Goal: Task Accomplishment & Management: Manage account settings

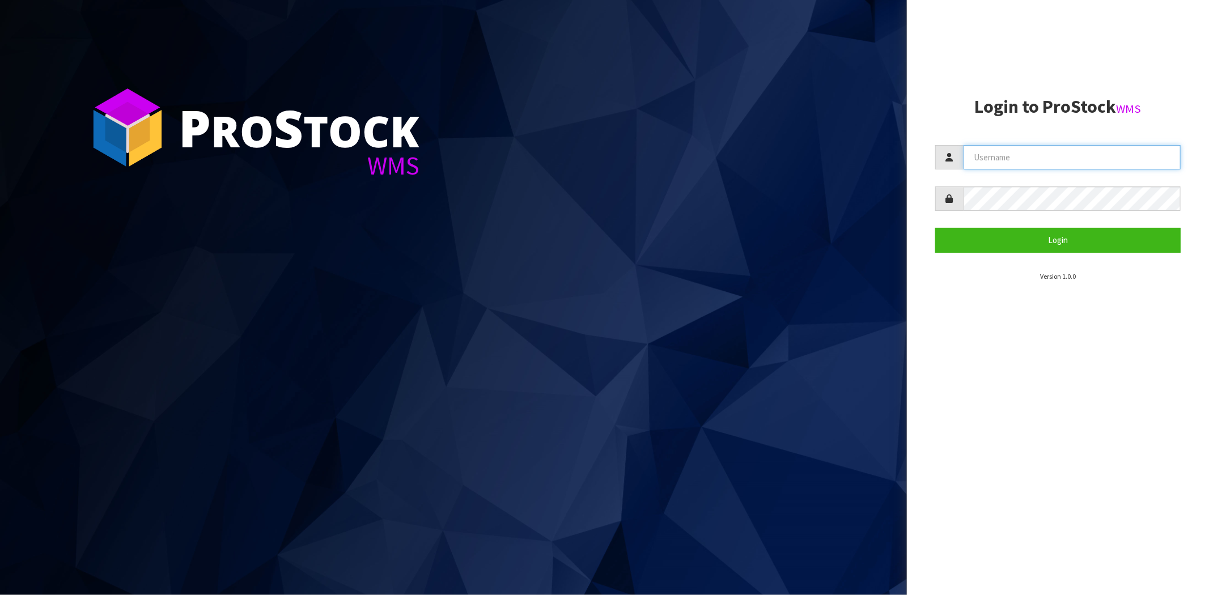
click at [1001, 158] on input "text" at bounding box center [1071, 157] width 217 height 24
type input "[PERSON_NAME][EMAIL_ADDRESS][DOMAIN_NAME]"
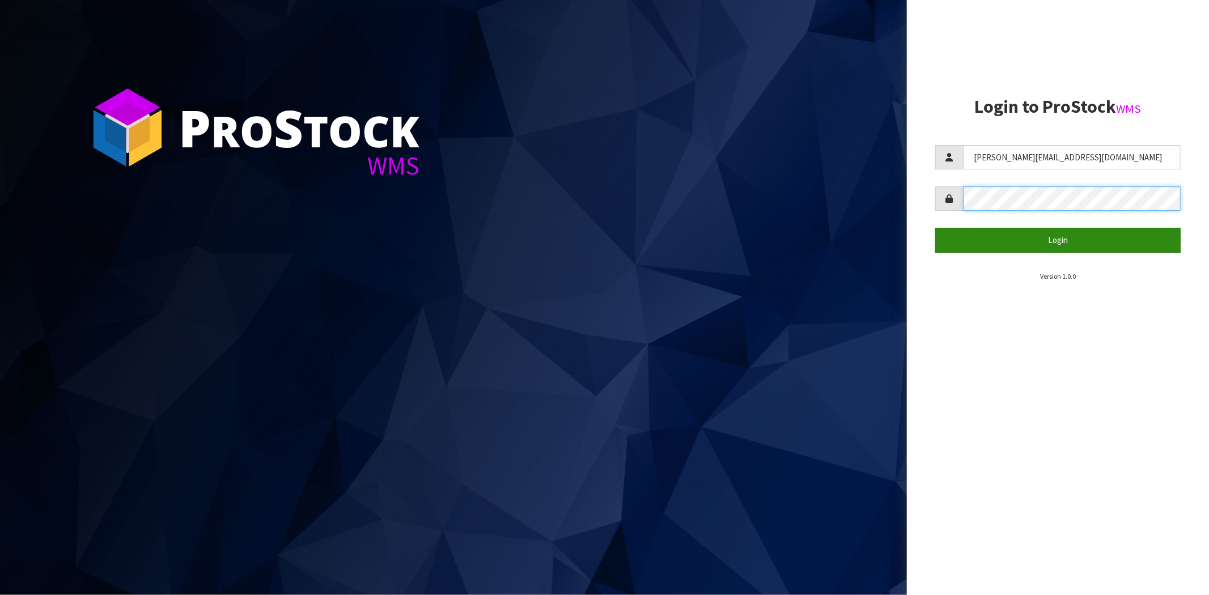
click at [935, 228] on button "Login" at bounding box center [1057, 240] width 245 height 24
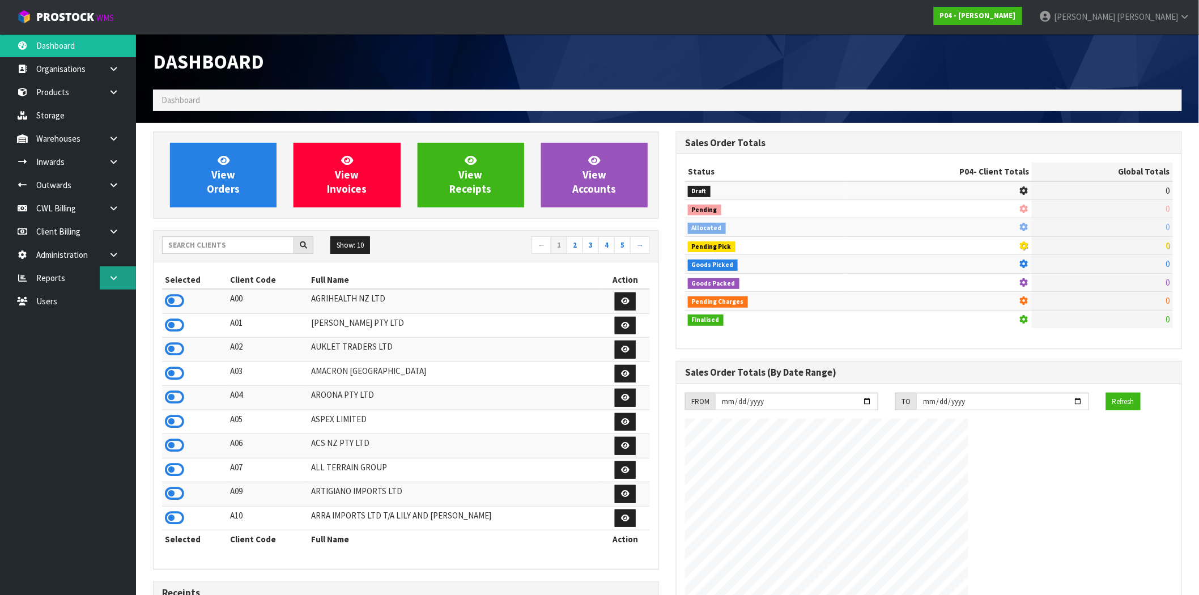
click at [116, 275] on icon at bounding box center [113, 278] width 11 height 8
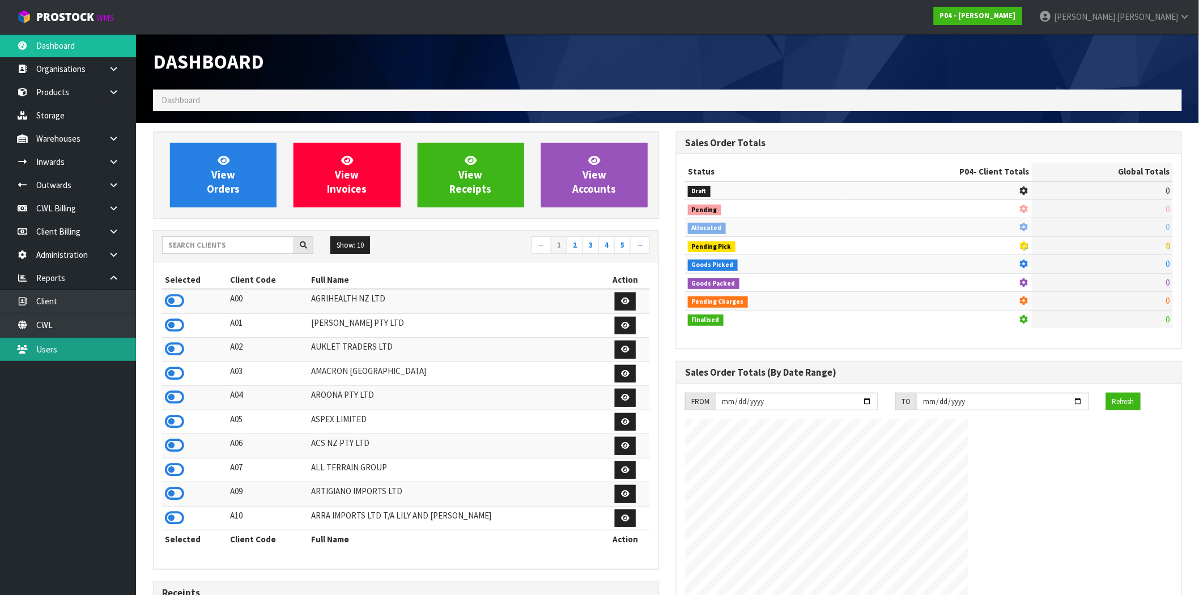
click at [59, 348] on link "Users" at bounding box center [68, 349] width 136 height 23
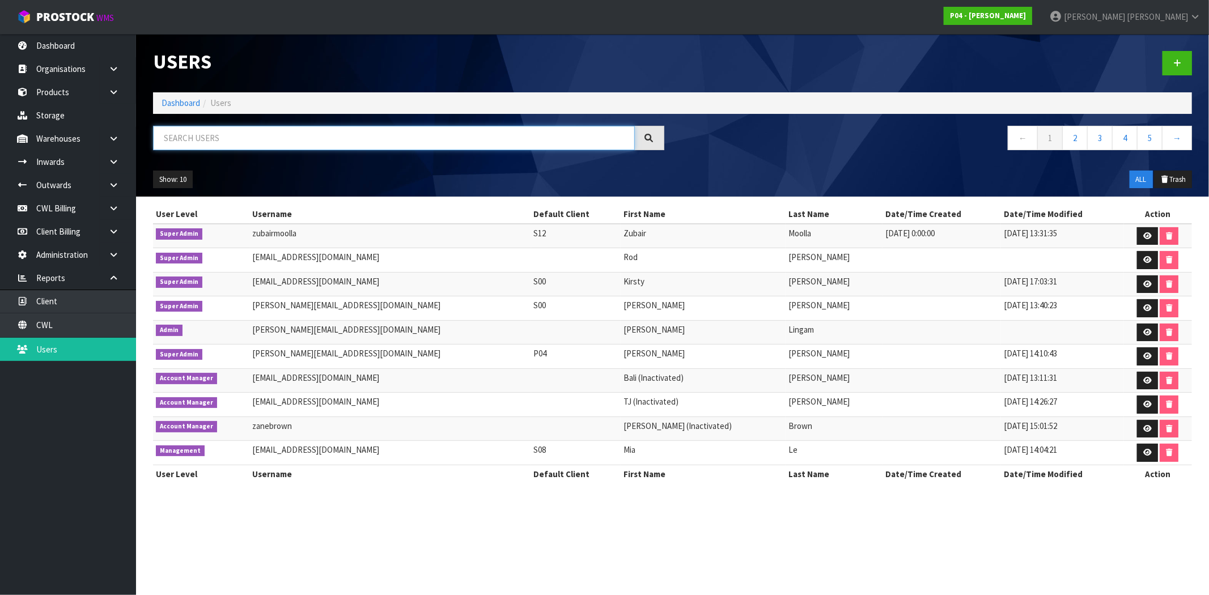
click at [218, 139] on input "text" at bounding box center [394, 138] width 482 height 24
paste input "[PERSON_NAME]"
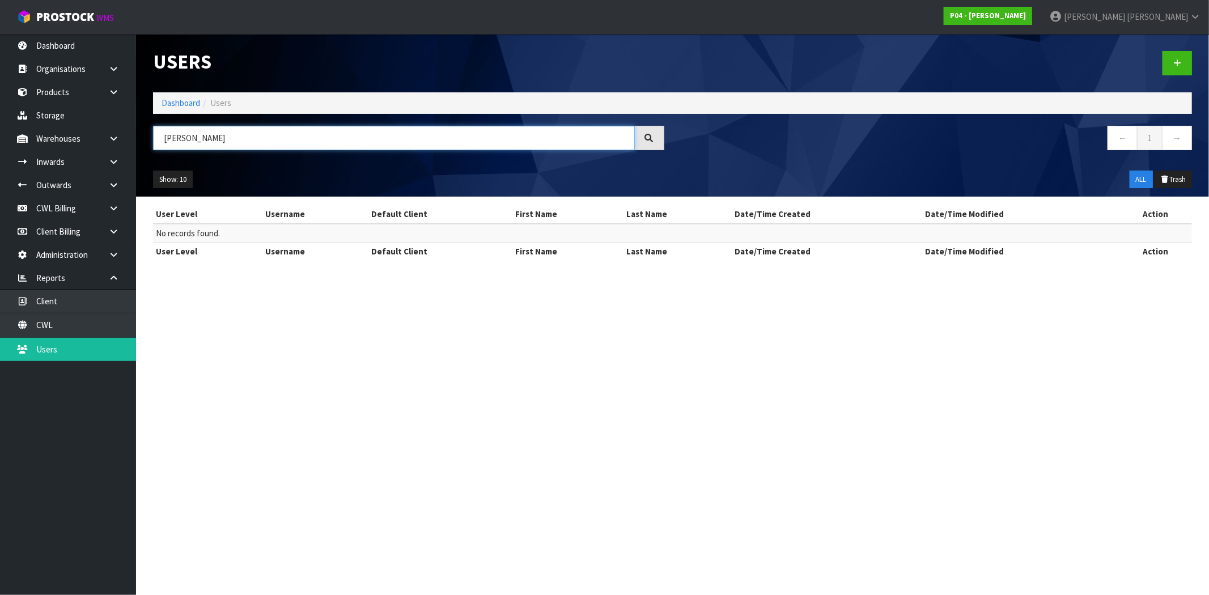
drag, startPoint x: 244, startPoint y: 137, endPoint x: 191, endPoint y: 142, distance: 52.9
click at [191, 142] on input "[PERSON_NAME]" at bounding box center [394, 138] width 482 height 24
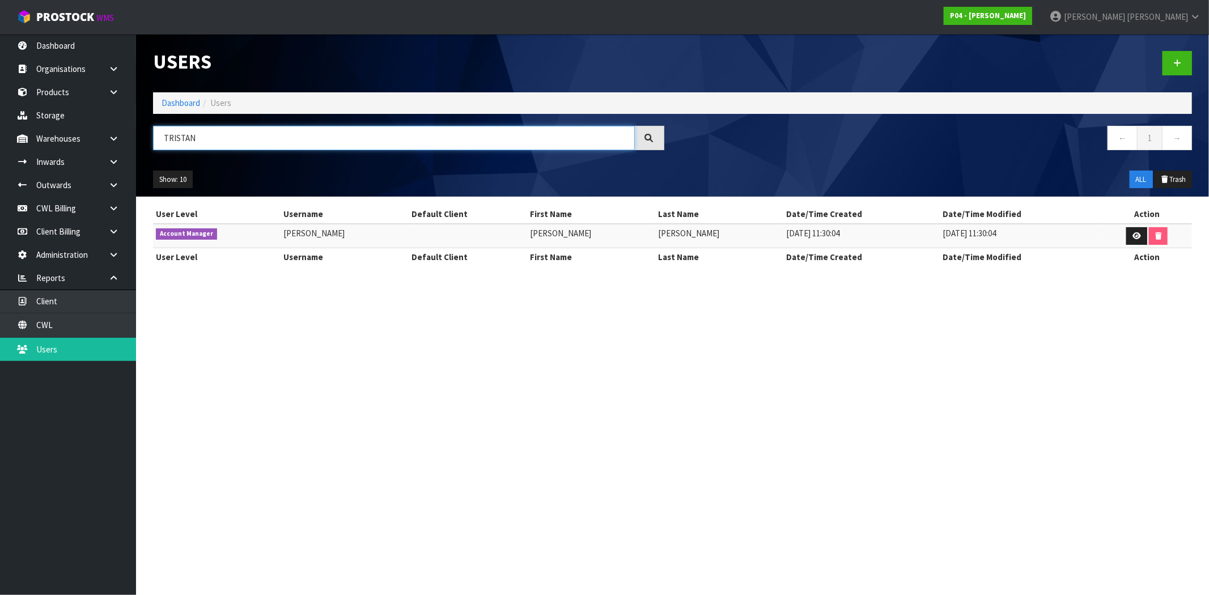
type input "[PERSON_NAME]"
drag, startPoint x: 224, startPoint y: 150, endPoint x: 130, endPoint y: 151, distance: 93.5
click at [139, 151] on header "Users Dashboard Users [PERSON_NAME] ← 1 → Show: 10 5 10 25 50 ALL Trash" at bounding box center [672, 115] width 1073 height 163
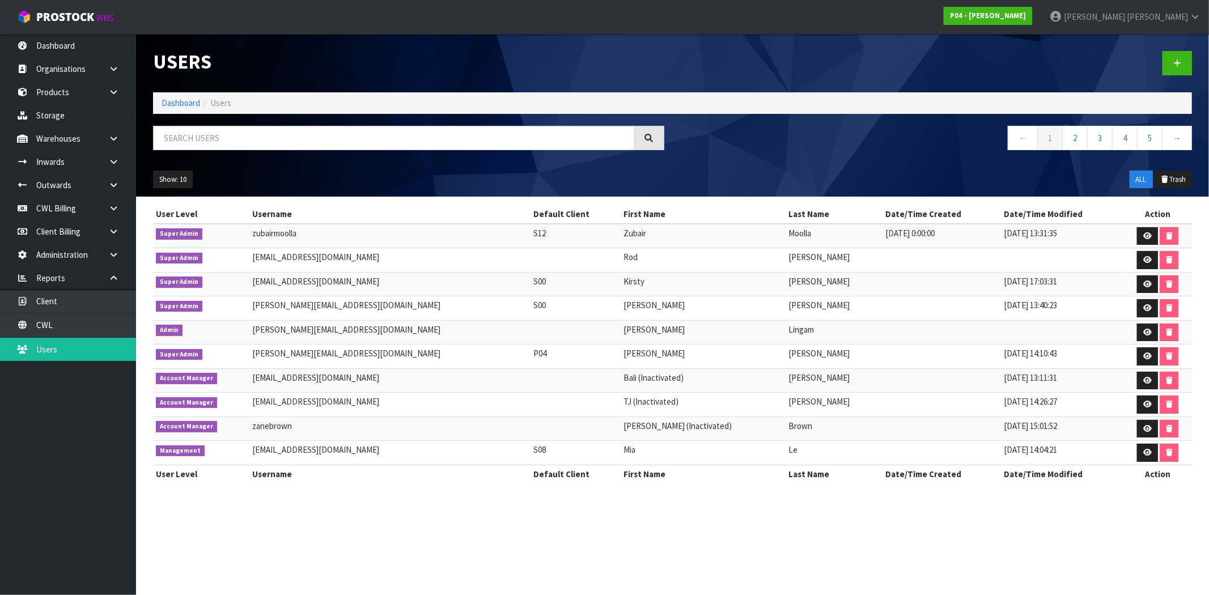
drag, startPoint x: 614, startPoint y: 380, endPoint x: 562, endPoint y: 380, distance: 51.6
click at [620, 380] on td "Bali (Inactivated)" at bounding box center [702, 380] width 165 height 24
copy td "(Inactivated)"
click at [308, 139] on input "text" at bounding box center [394, 138] width 482 height 24
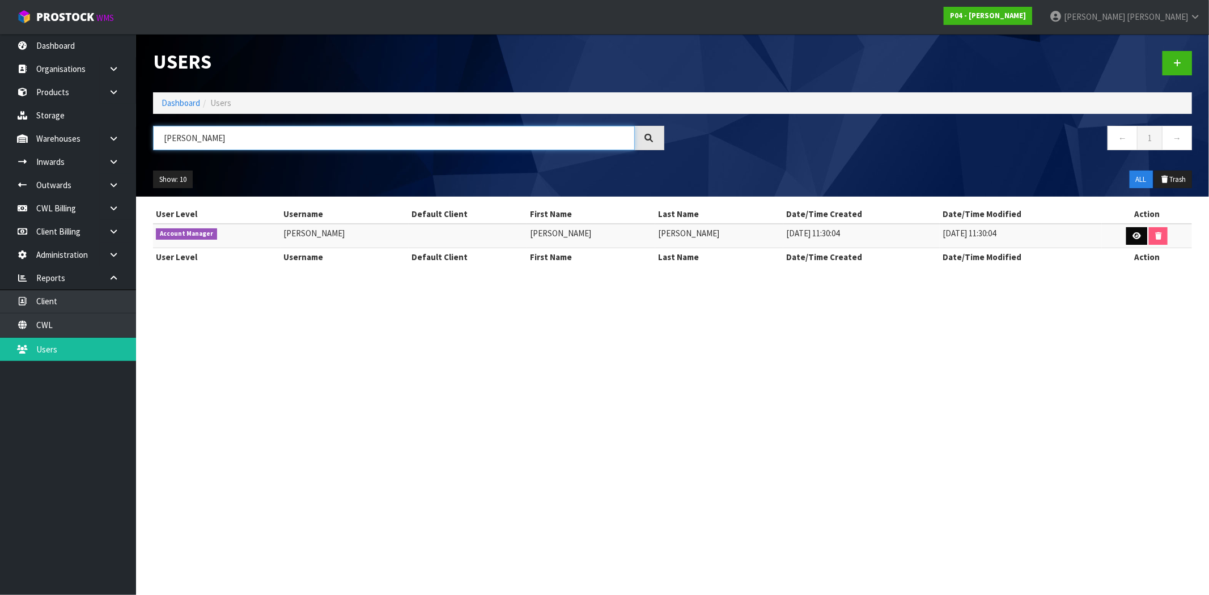
type input "[PERSON_NAME]"
drag, startPoint x: 1137, startPoint y: 239, endPoint x: 1127, endPoint y: 238, distance: 10.2
click at [1137, 239] on link at bounding box center [1136, 236] width 21 height 18
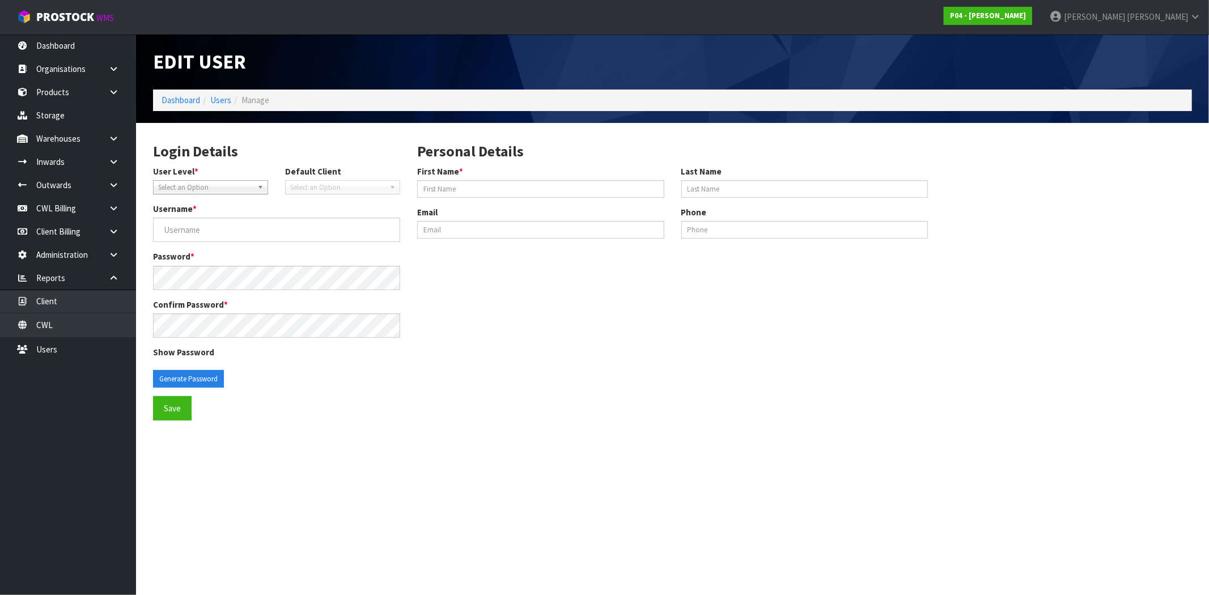
type input "[PERSON_NAME]"
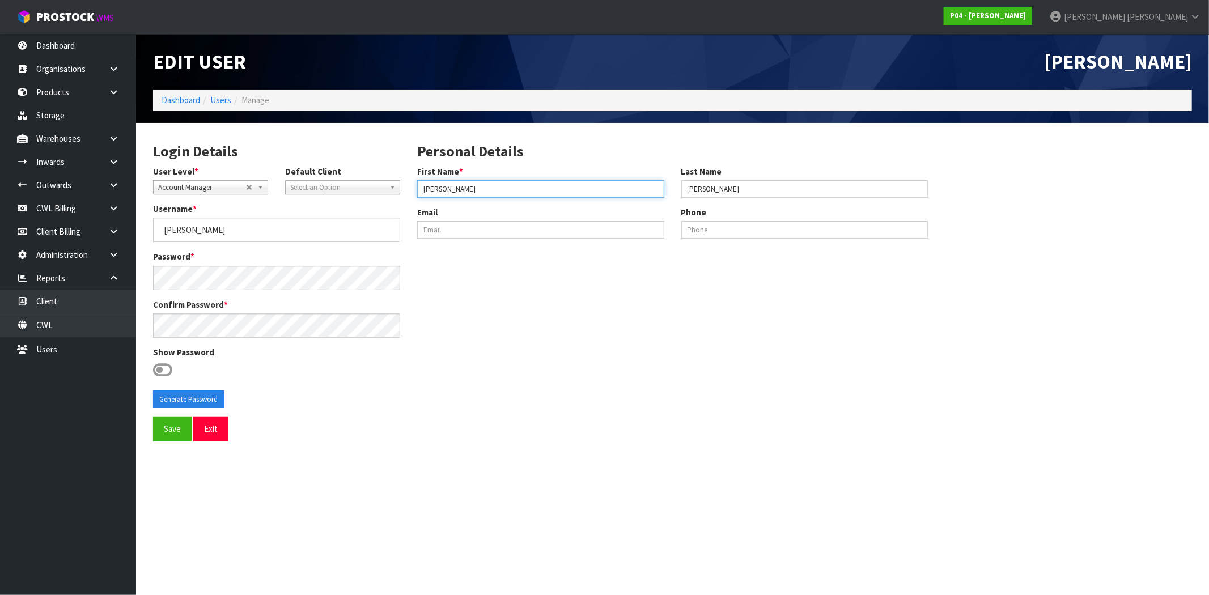
click at [490, 188] on input "[PERSON_NAME]" at bounding box center [540, 189] width 247 height 18
paste input "(Inactivated)"
type input "Tristan (Inactivated)"
click at [189, 401] on button "Generate Password" at bounding box center [188, 399] width 71 height 18
click at [174, 432] on button "Save" at bounding box center [172, 428] width 39 height 24
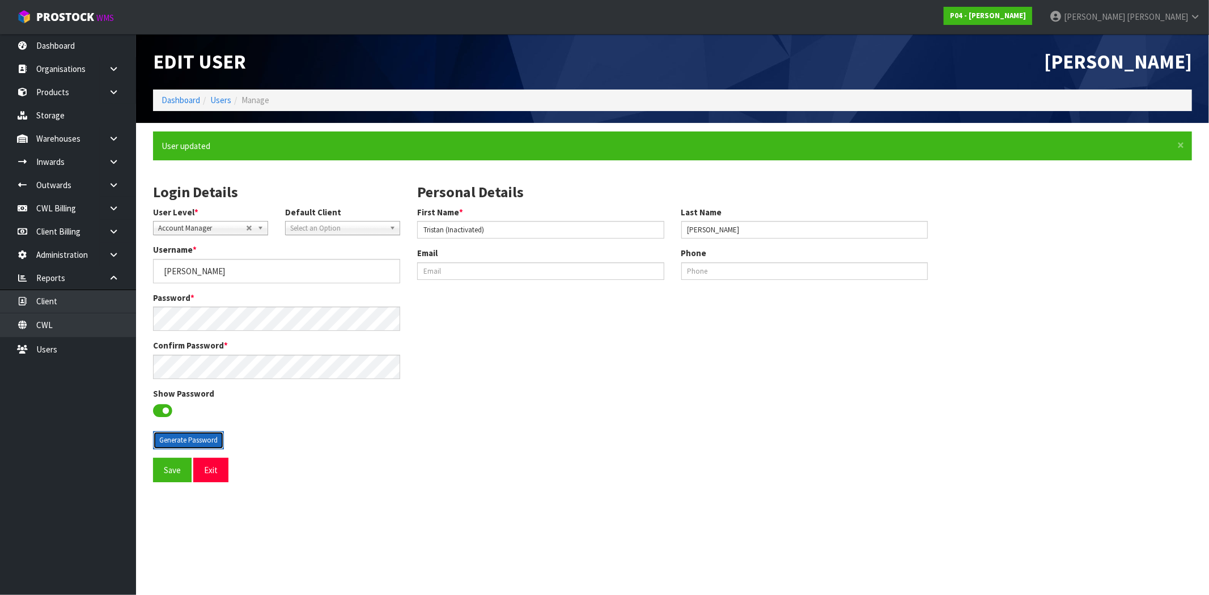
click at [176, 439] on button "Generate Password" at bounding box center [188, 440] width 71 height 18
click at [172, 475] on button "Save" at bounding box center [172, 470] width 39 height 24
click at [176, 443] on button "Generate Password" at bounding box center [188, 440] width 71 height 18
click at [171, 466] on button "Save" at bounding box center [172, 470] width 39 height 24
click at [176, 439] on button "Generate Password" at bounding box center [188, 440] width 71 height 18
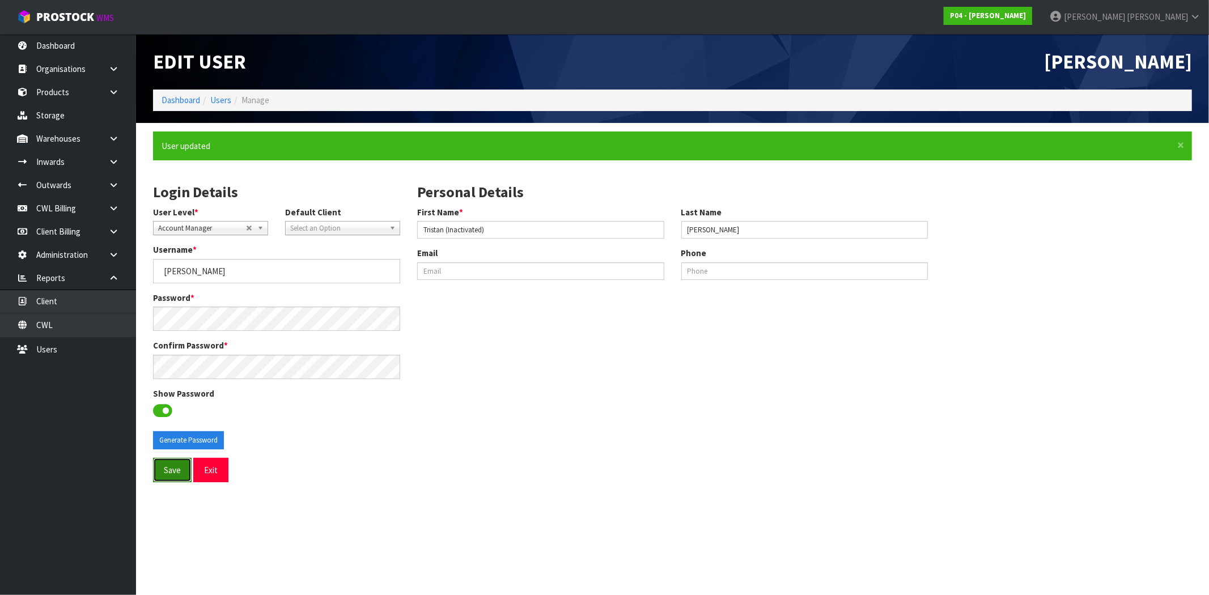
click at [169, 474] on button "Save" at bounding box center [172, 470] width 39 height 24
click at [171, 444] on button "Generate Password" at bounding box center [188, 440] width 71 height 18
click at [163, 469] on button "Save" at bounding box center [172, 470] width 39 height 24
click at [165, 435] on button "Generate Password" at bounding box center [188, 440] width 71 height 18
click at [168, 470] on button "Save" at bounding box center [172, 470] width 39 height 24
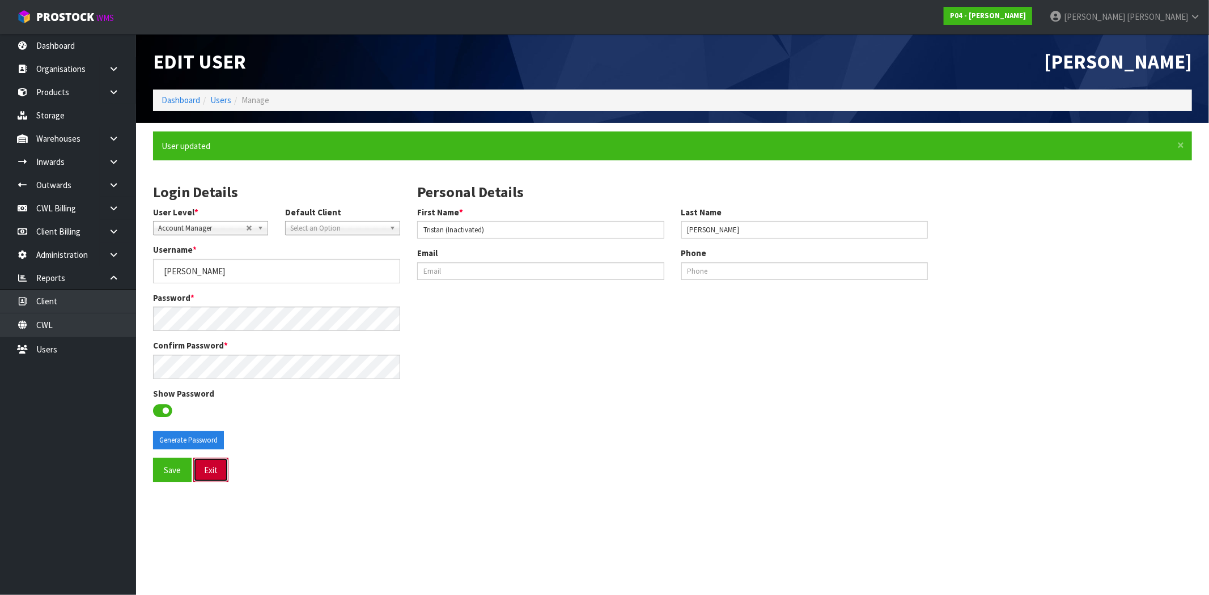
click at [212, 470] on button "Exit" at bounding box center [210, 470] width 35 height 24
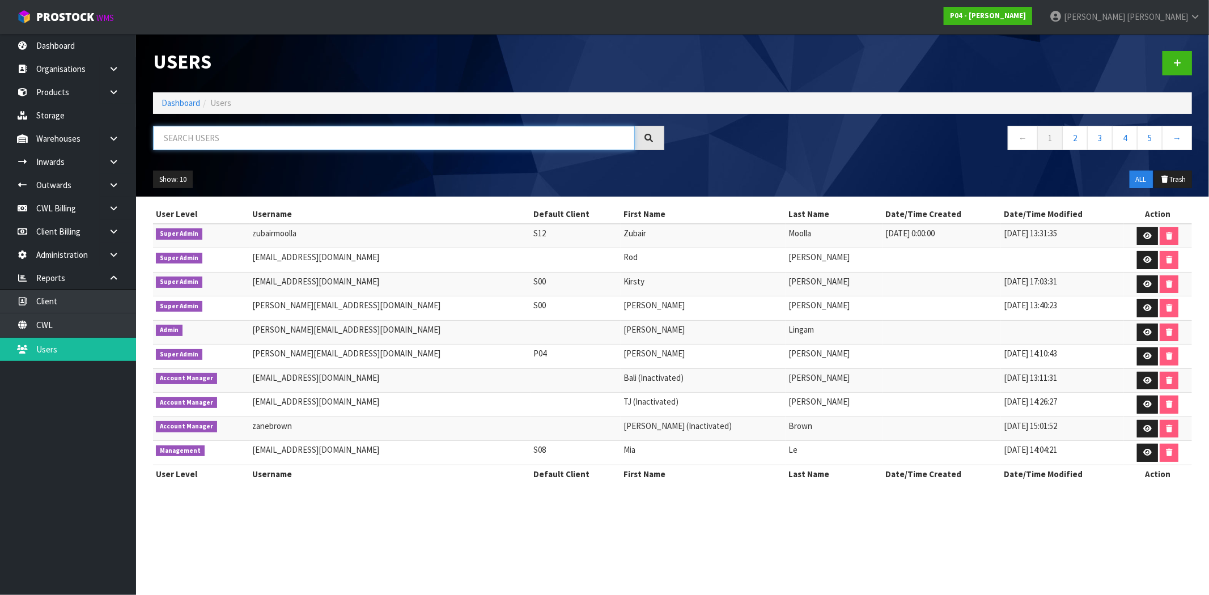
click at [381, 141] on input "text" at bounding box center [394, 138] width 482 height 24
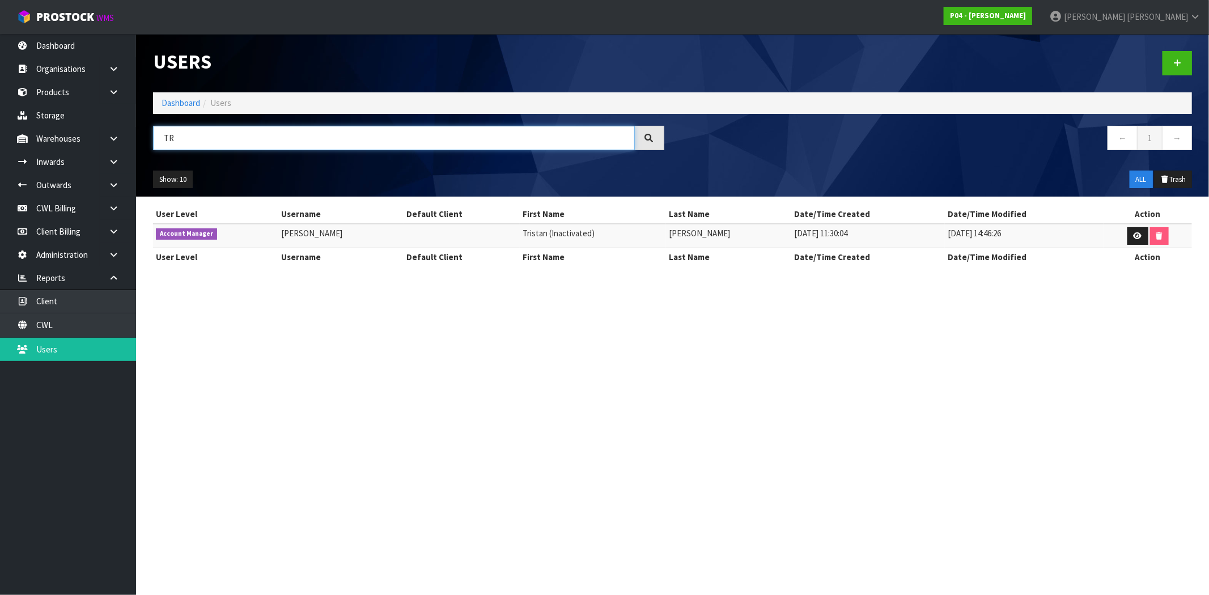
type input "T"
